Goal: Information Seeking & Learning: Learn about a topic

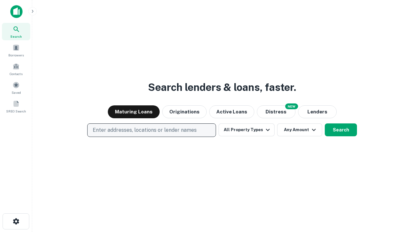
click at [151, 130] on p "Enter addresses, locations or lender names" at bounding box center [145, 130] width 104 height 8
type input "**********"
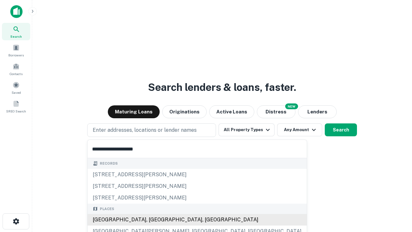
click at [154, 219] on div "[GEOGRAPHIC_DATA], [GEOGRAPHIC_DATA], [GEOGRAPHIC_DATA]" at bounding box center [197, 220] width 219 height 12
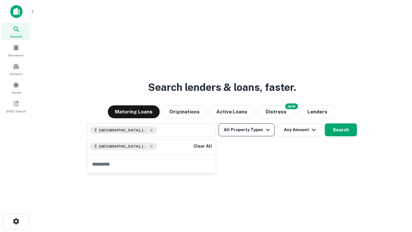
click at [247, 130] on button "All Property Types" at bounding box center [247, 129] width 56 height 13
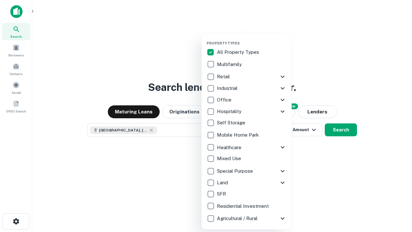
click at [252, 39] on button "button" at bounding box center [252, 39] width 90 height 0
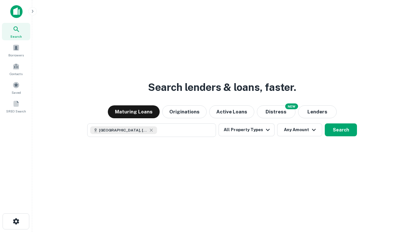
scroll to position [10, 0]
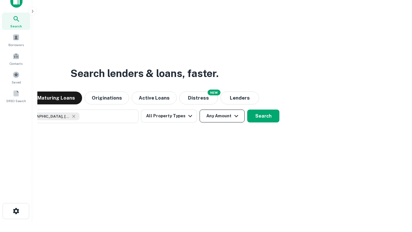
click at [200, 109] on button "Any Amount" at bounding box center [222, 115] width 45 height 13
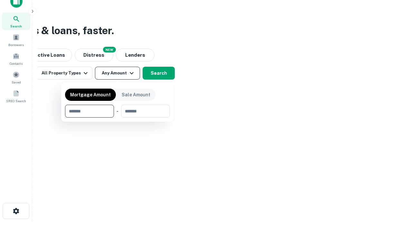
type input "*******"
click at [117, 117] on button "button" at bounding box center [117, 117] width 105 height 0
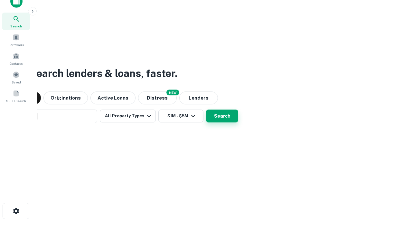
click at [206, 109] on button "Search" at bounding box center [222, 115] width 32 height 13
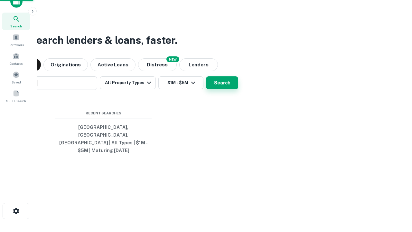
scroll to position [21, 182]
